Goal: Check status: Check status

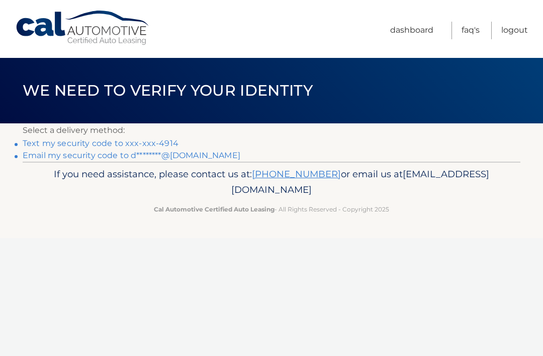
click at [146, 139] on link "Text my security code to xxx-xxx-4914" at bounding box center [101, 143] width 156 height 10
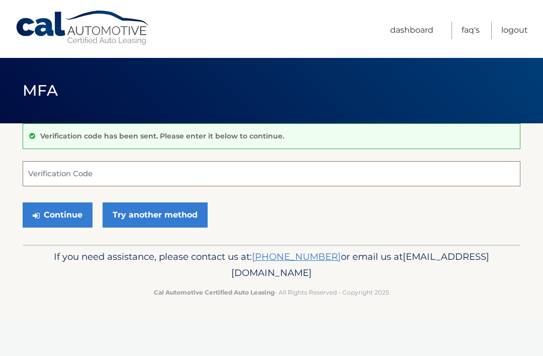
scroll to position [98, 0]
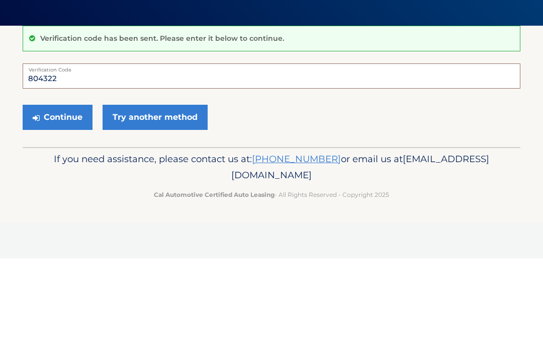
type input "804322"
click at [57, 202] on button "Continue" at bounding box center [58, 214] width 70 height 25
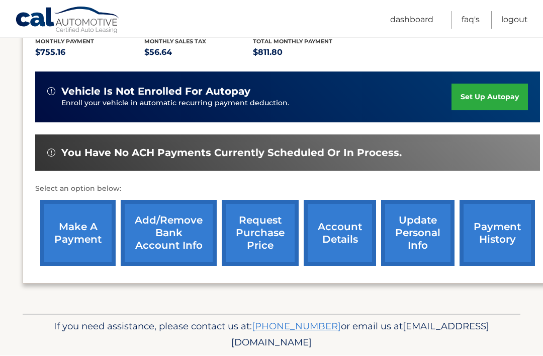
scroll to position [219, 0]
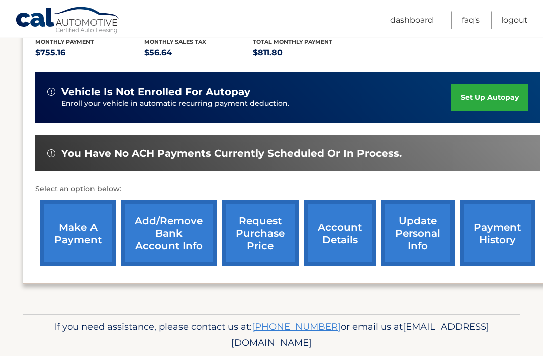
click at [350, 239] on link "account details" at bounding box center [340, 234] width 72 height 66
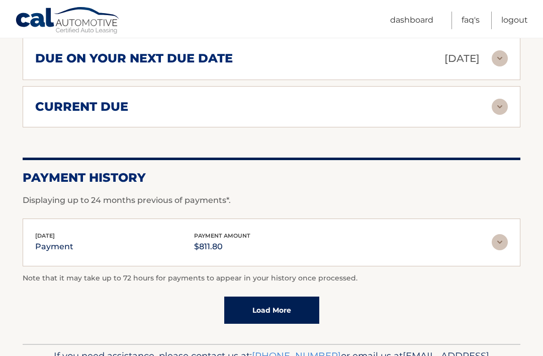
scroll to position [691, 0]
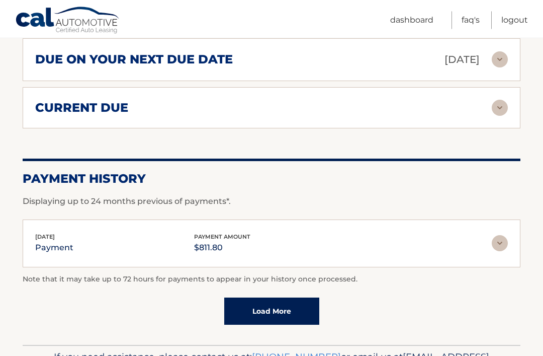
click at [478, 232] on div "[DATE] payment payment amount $811.80" at bounding box center [263, 243] width 457 height 23
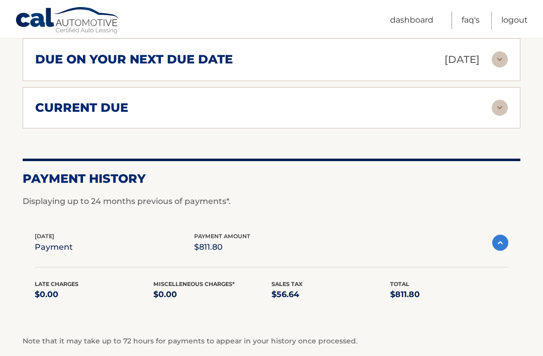
click at [500, 234] on img at bounding box center [501, 242] width 16 height 16
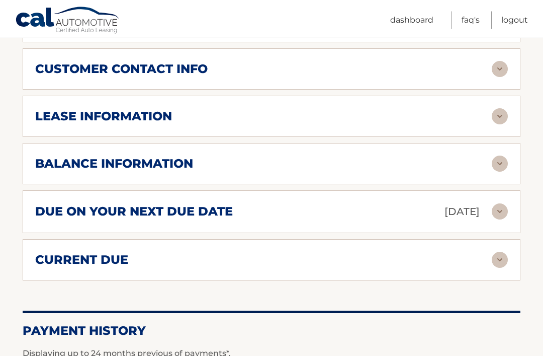
click at [503, 252] on img at bounding box center [500, 260] width 16 height 16
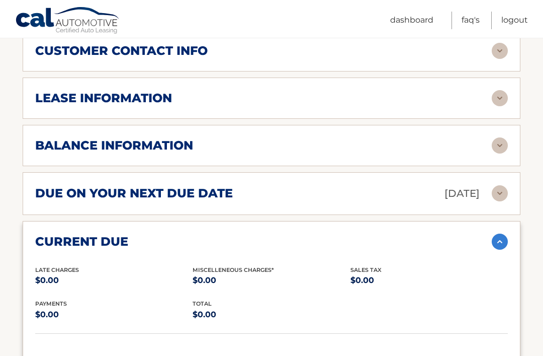
scroll to position [555, 0]
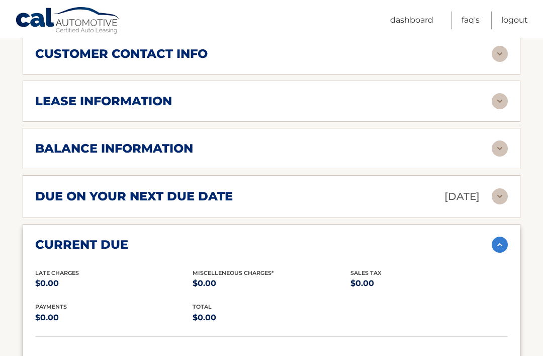
click at [505, 237] on img at bounding box center [500, 245] width 16 height 16
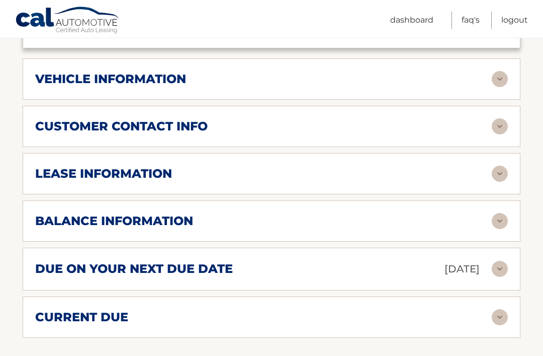
scroll to position [475, 0]
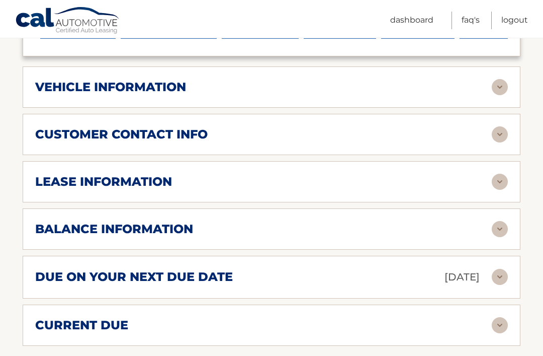
click at [501, 221] on img at bounding box center [500, 229] width 16 height 16
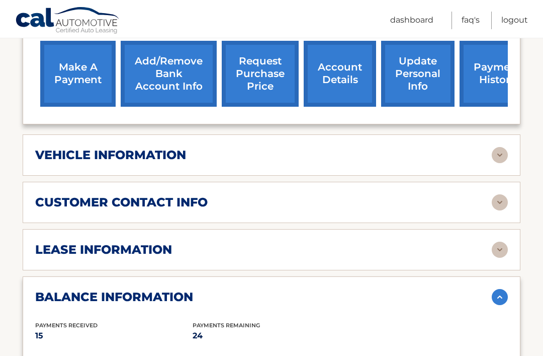
scroll to position [405, 0]
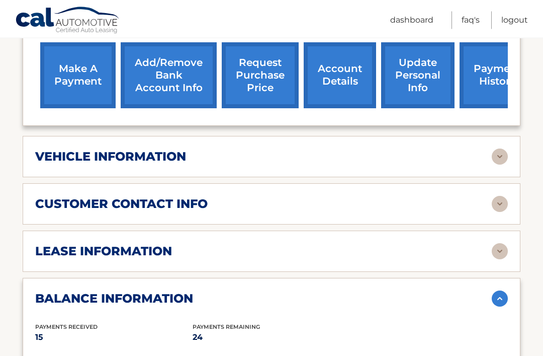
click at [499, 244] on img at bounding box center [500, 252] width 16 height 16
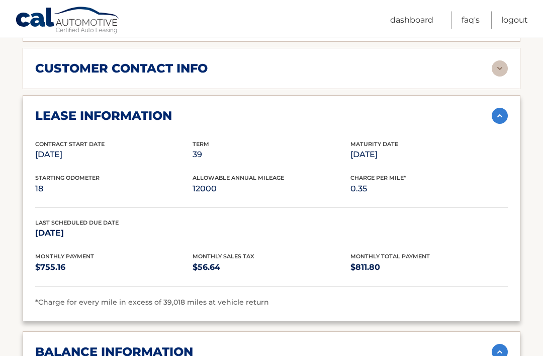
scroll to position [541, 0]
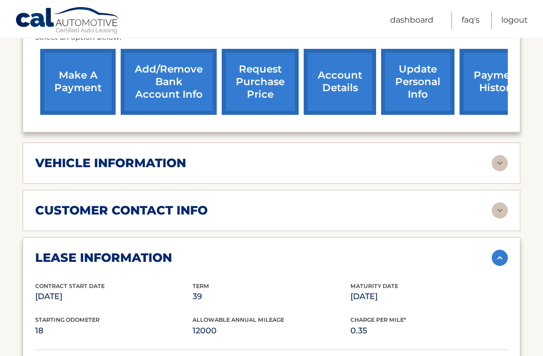
scroll to position [397, 0]
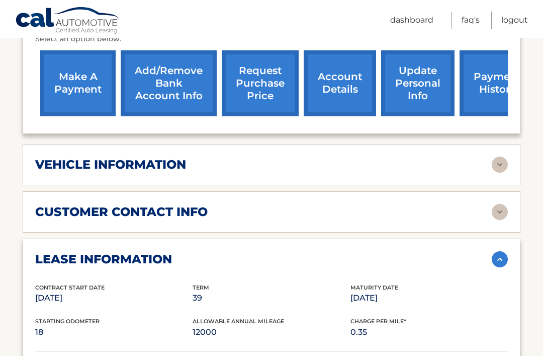
click at [504, 251] on img at bounding box center [500, 259] width 16 height 16
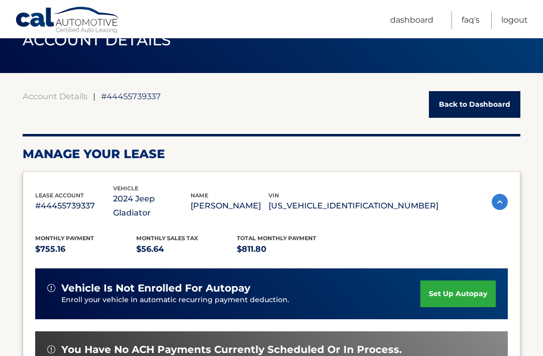
scroll to position [46, 0]
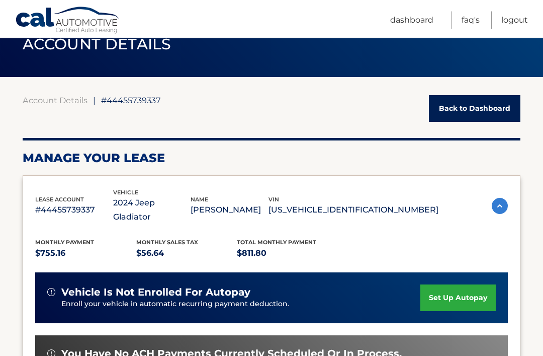
click at [484, 106] on link "Back to Dashboard" at bounding box center [475, 109] width 92 height 27
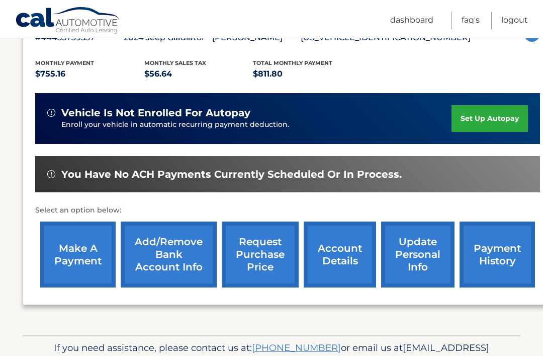
scroll to position [195, 0]
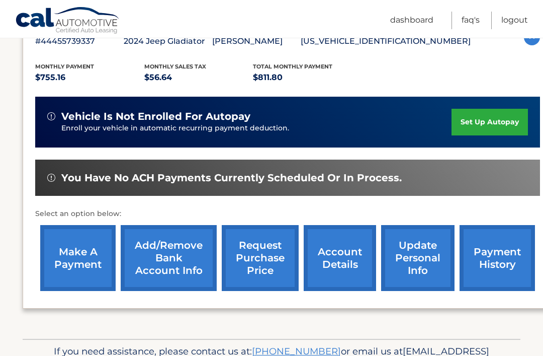
click at [504, 263] on link "payment history" at bounding box center [497, 258] width 75 height 66
